Goal: Leave review/rating

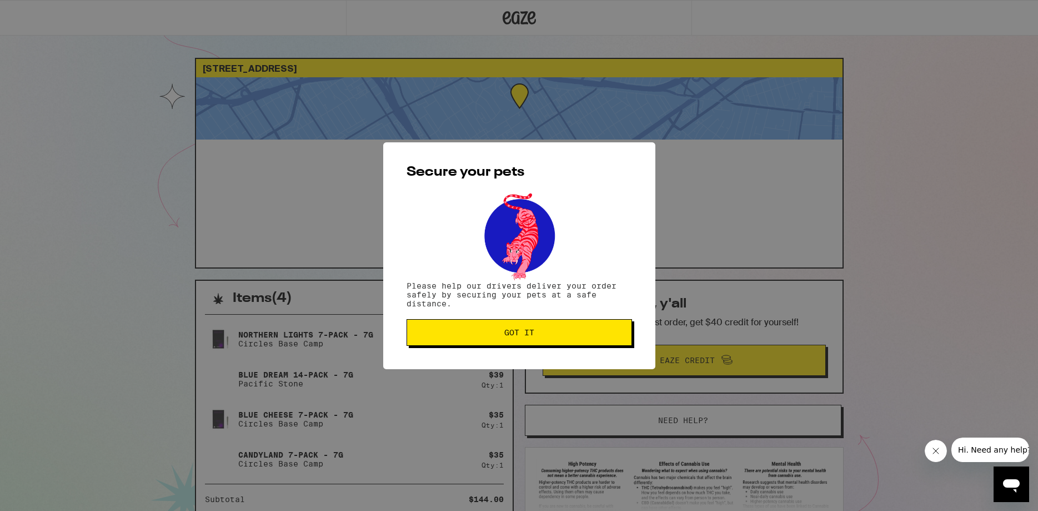
click at [471, 333] on span "Got it" at bounding box center [519, 332] width 207 height 8
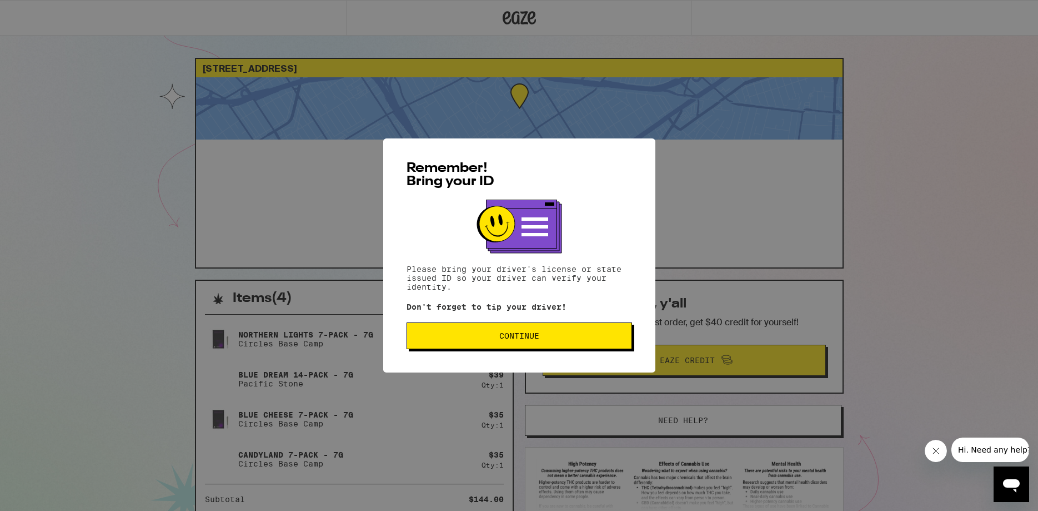
click at [464, 333] on button "Continue" at bounding box center [520, 335] width 226 height 27
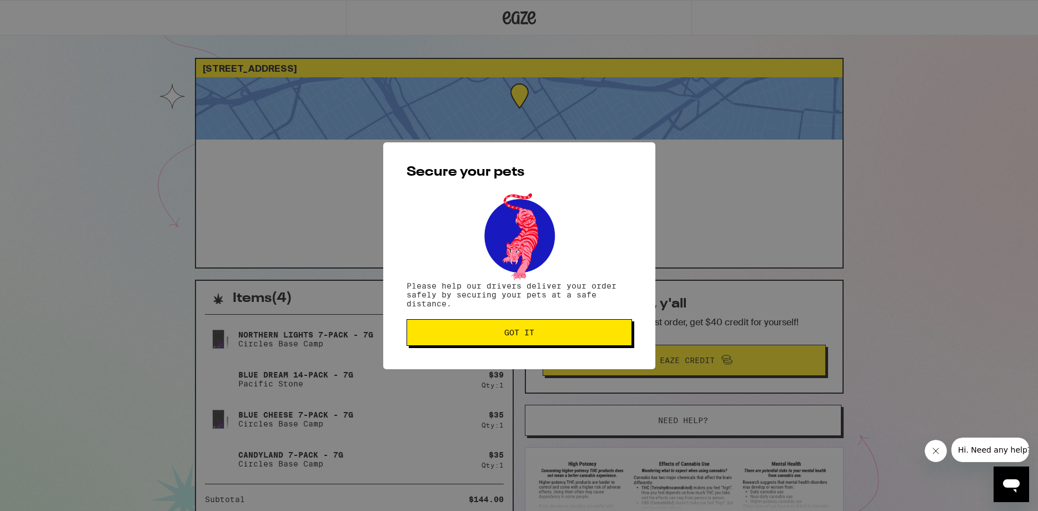
click at [464, 333] on span "Got it" at bounding box center [519, 332] width 207 height 8
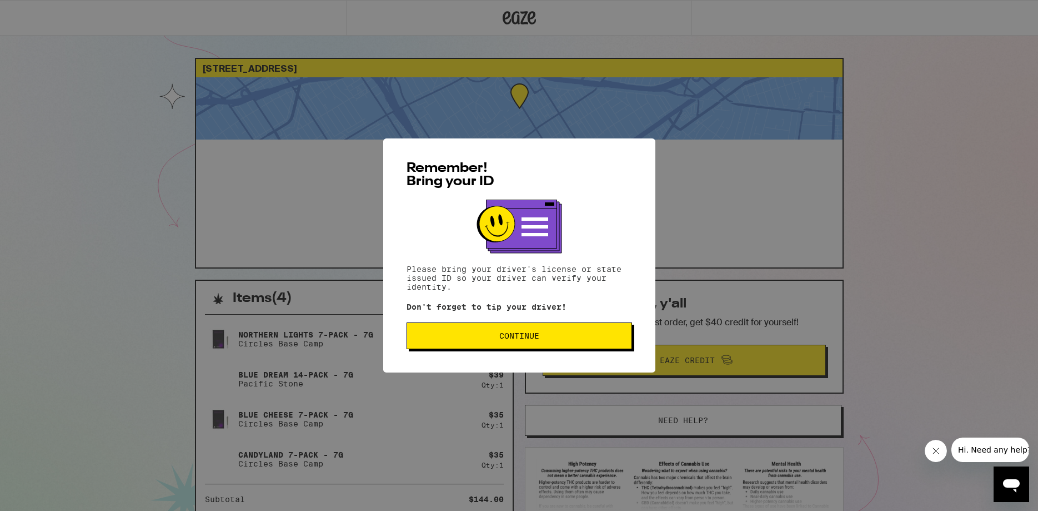
click at [434, 333] on button "Continue" at bounding box center [520, 335] width 226 height 27
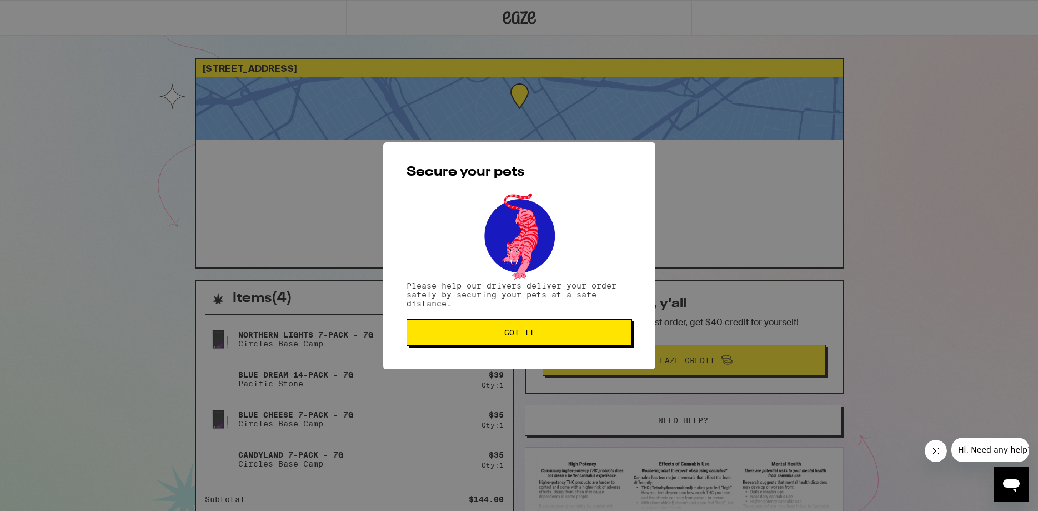
click at [449, 328] on button "Got it" at bounding box center [520, 332] width 226 height 27
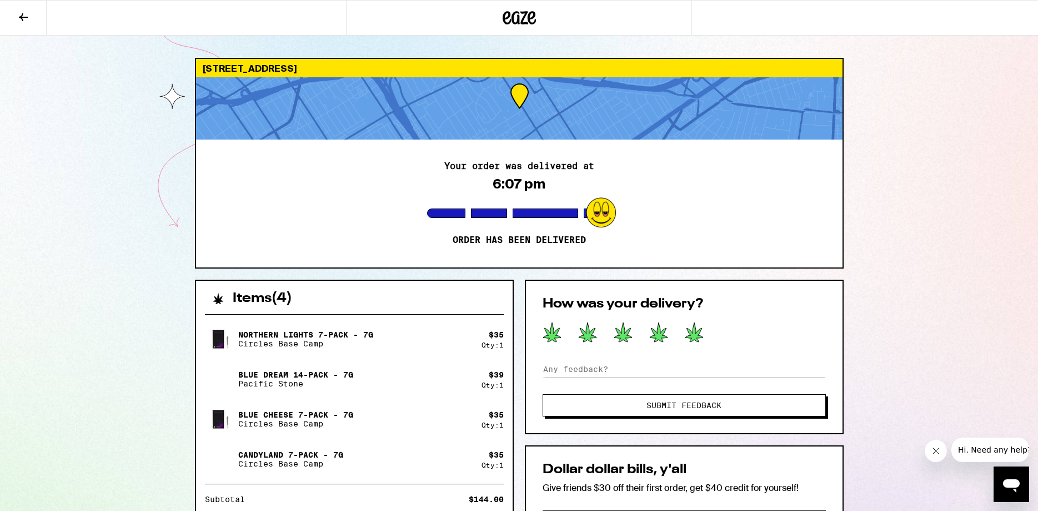
click at [692, 333] on icon at bounding box center [695, 331] width 18 height 19
click at [690, 406] on span "Submit Feedback" at bounding box center [684, 405] width 75 height 8
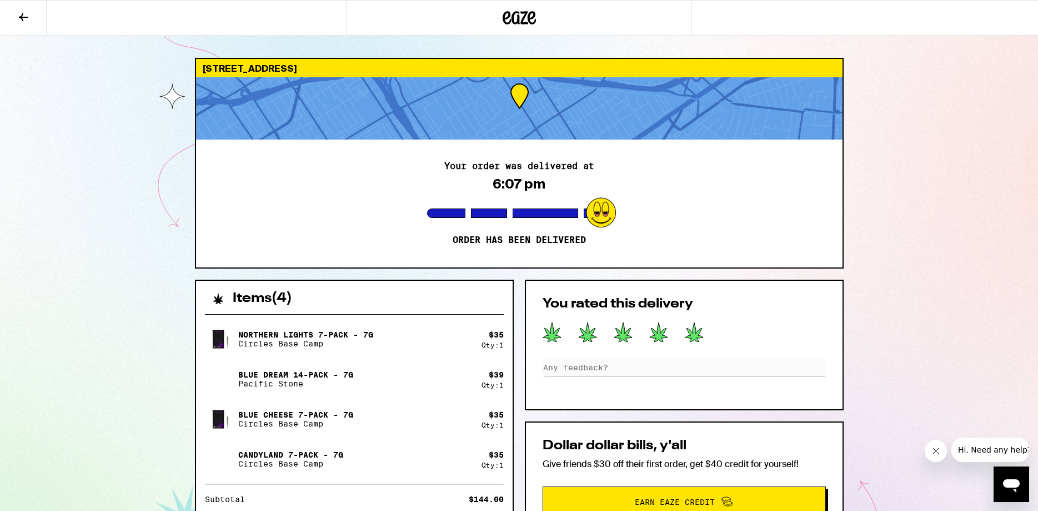
click at [111, 207] on div "[STREET_ADDRESS] Your order was delivered at 6:07 pm Order has been delivered I…" at bounding box center [519, 352] width 1038 height 705
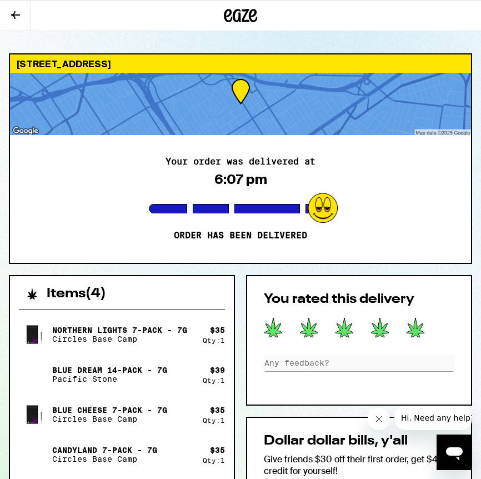
click at [376, 414] on button "Close message from company" at bounding box center [378, 419] width 22 height 22
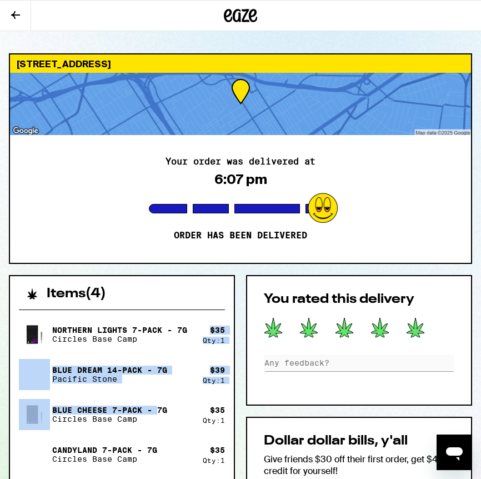
drag, startPoint x: 156, startPoint y: 400, endPoint x: 174, endPoint y: 343, distance: 60.1
click at [174, 343] on div "Northern Lights 7-Pack - 7g Circles Base Camp $ 35 Qty: 1 Blue Dream 14-Pack - …" at bounding box center [122, 394] width 206 height 151
drag, startPoint x: 146, startPoint y: 401, endPoint x: 149, endPoint y: 476, distance: 74.5
click at [149, 476] on div "Northern Lights 7-Pack - 7g Circles Base Camp $ 35 Qty: 1 Blue Dream 14-Pack - …" at bounding box center [122, 455] width 224 height 309
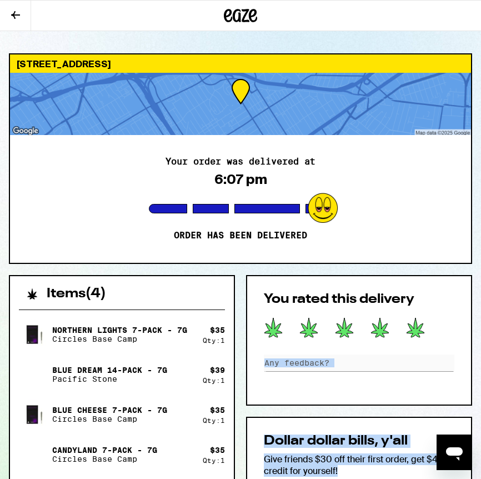
drag, startPoint x: 106, startPoint y: 415, endPoint x: 392, endPoint y: 466, distance: 291.1
click at [234, 466] on div "Northern Lights 7-Pack - 7g Circles Base Camp $ 35 Qty: 1 Blue Dream 14-Pack - …" at bounding box center [122, 455] width 224 height 309
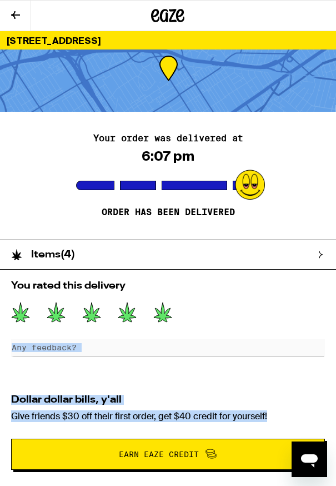
click at [317, 250] on div "Items ( 4 )" at bounding box center [162, 254] width 325 height 29
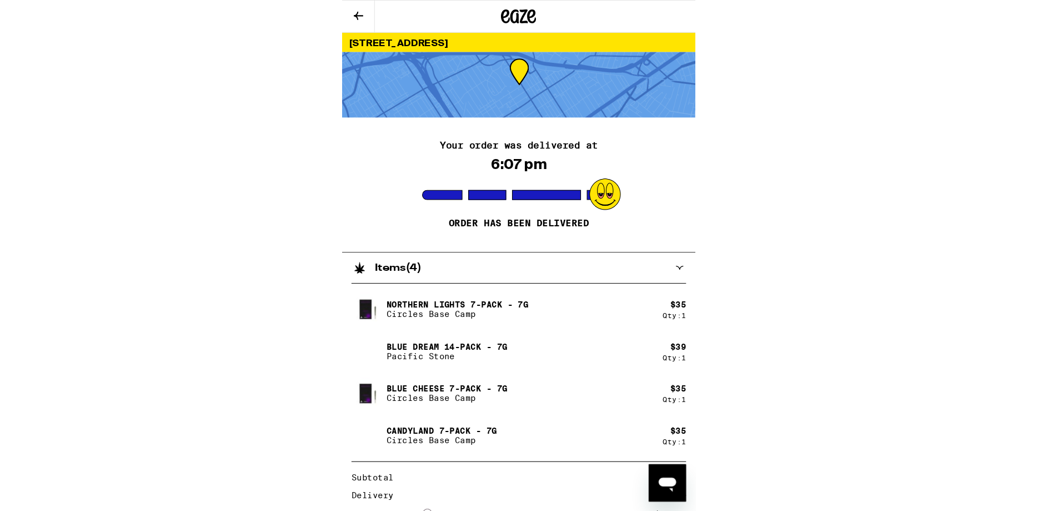
scroll to position [2, 0]
